Goal: Information Seeking & Learning: Find specific fact

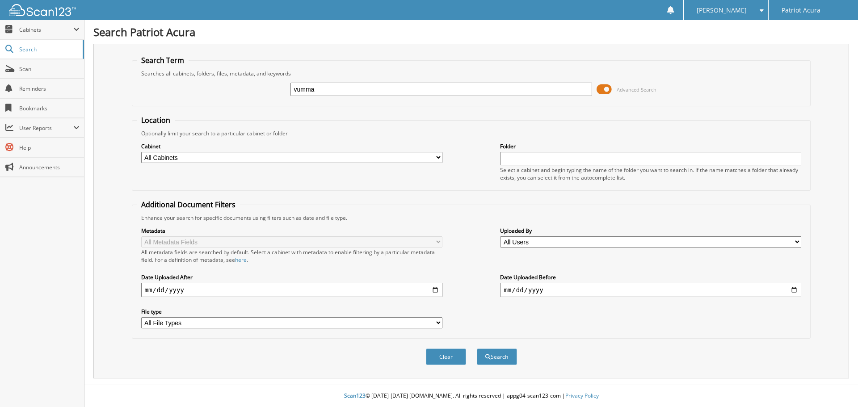
type input "vumma"
click at [477, 349] on button "Search" at bounding box center [497, 357] width 40 height 17
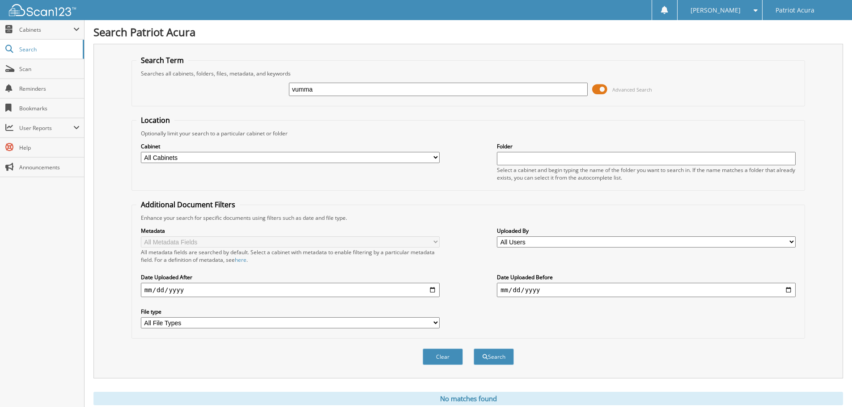
click at [335, 93] on input "vumma" at bounding box center [438, 89] width 299 height 13
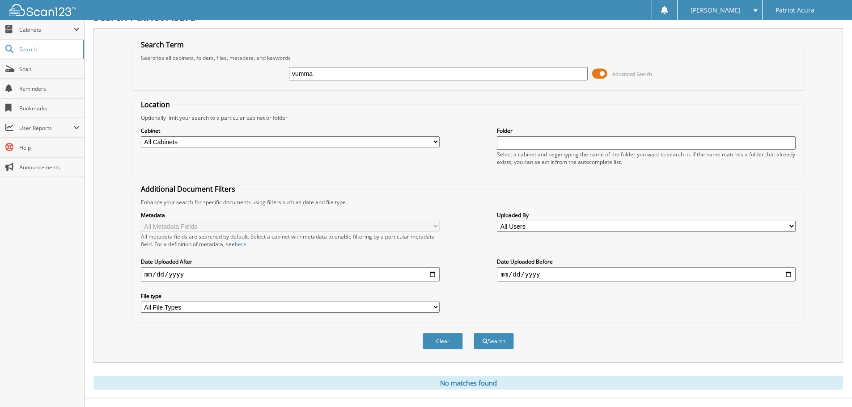
scroll to position [30, 0]
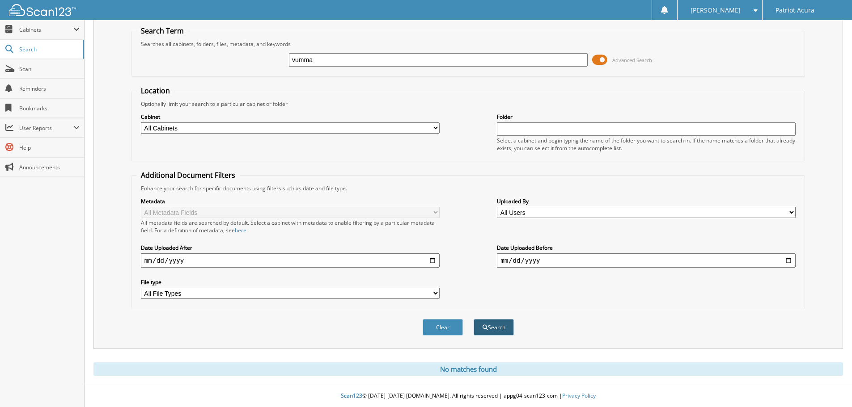
click at [493, 332] on button "Search" at bounding box center [493, 327] width 40 height 17
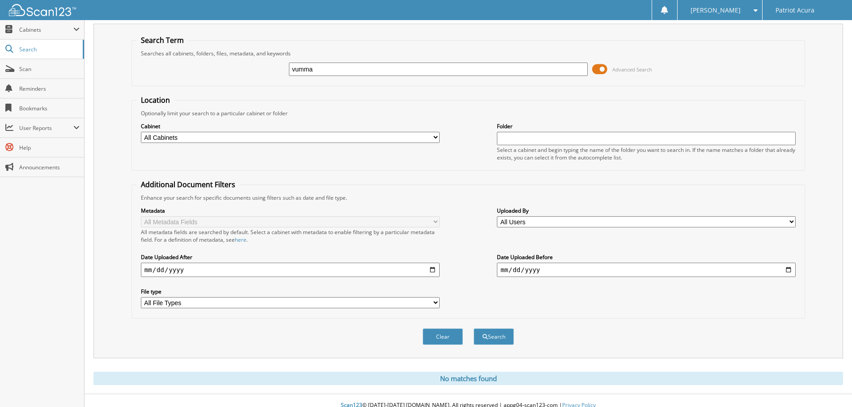
scroll to position [30, 0]
